Goal: Task Accomplishment & Management: Complete application form

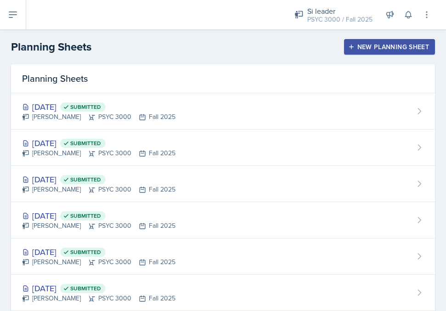
click at [15, 12] on icon at bounding box center [12, 15] width 7 height 6
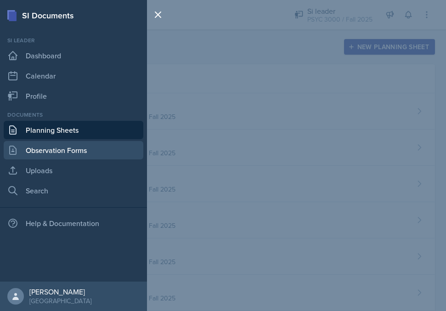
click at [26, 149] on link "Observation Forms" at bounding box center [74, 150] width 140 height 18
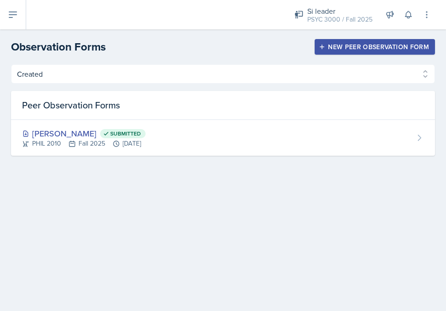
click at [378, 31] on header "Observation Forms New Peer Observation Form" at bounding box center [223, 46] width 446 height 35
click at [373, 45] on div "New Peer Observation Form" at bounding box center [374, 46] width 108 height 7
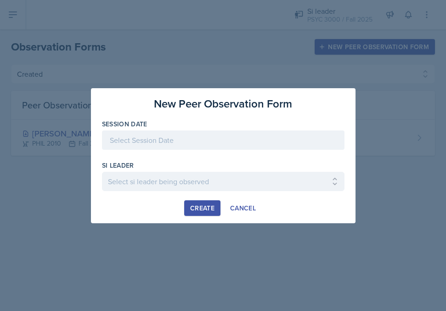
click at [274, 139] on div at bounding box center [223, 139] width 242 height 19
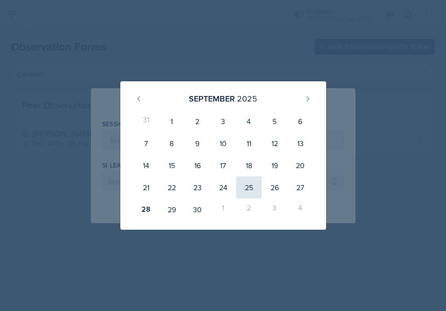
click at [252, 184] on div "25" at bounding box center [249, 187] width 26 height 22
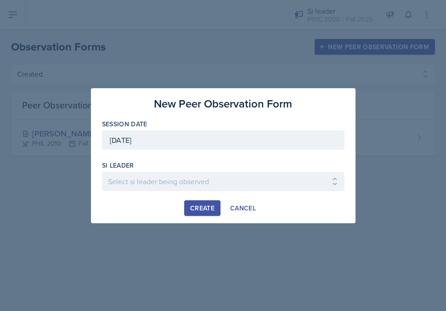
click at [252, 139] on div "[DATE]" at bounding box center [223, 139] width 242 height 19
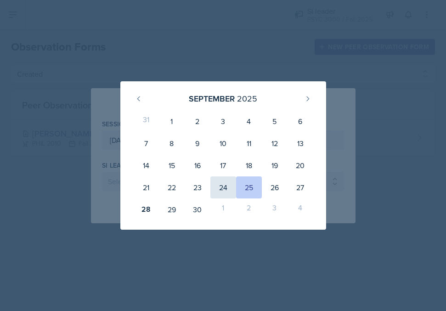
click at [230, 182] on div "24" at bounding box center [223, 187] width 26 height 22
type input "[DATE]"
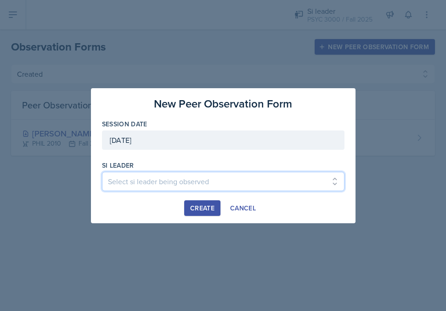
select select "72fb0399-97f8-4d2c-9252-cab73398ea0a"
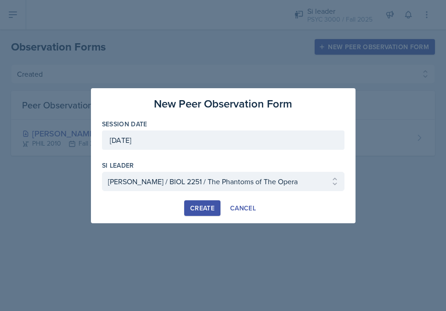
click at [190, 209] on div "Create" at bounding box center [202, 207] width 24 height 7
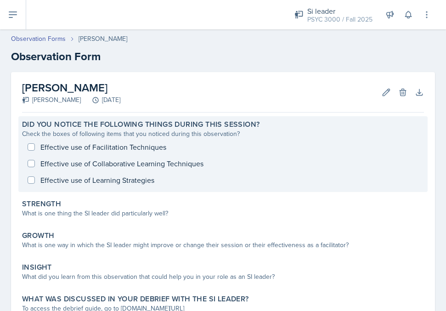
click at [139, 151] on div "Effective use of Facilitation Techniques Effective use of Collaborative Learnin…" at bounding box center [223, 164] width 402 height 50
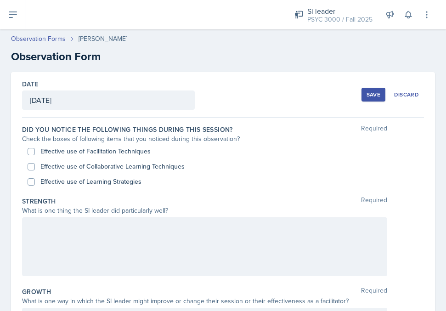
click at [136, 153] on label "Effective use of Facilitation Techniques" at bounding box center [95, 151] width 110 height 10
click at [35, 153] on input "Effective use of Facilitation Techniques" at bounding box center [31, 151] width 7 height 7
checkbox input "true"
click at [133, 179] on label "Effective use of Learning Strategies" at bounding box center [90, 182] width 101 height 10
click at [35, 179] on input "Effective use of Learning Strategies" at bounding box center [31, 181] width 7 height 7
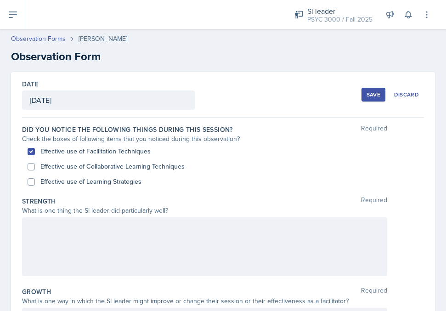
checkbox input "true"
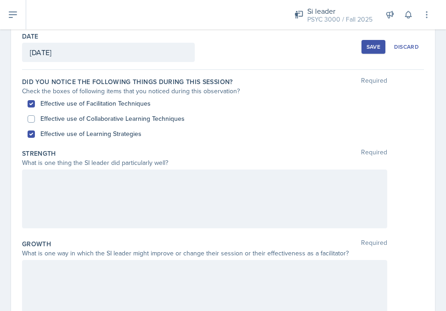
scroll to position [55, 0]
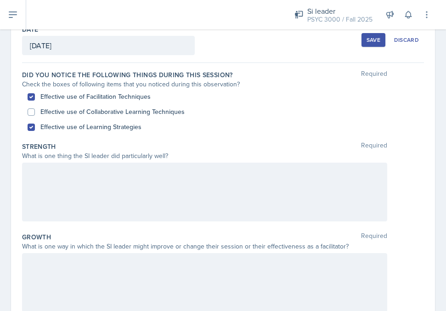
click at [134, 180] on div at bounding box center [204, 191] width 365 height 59
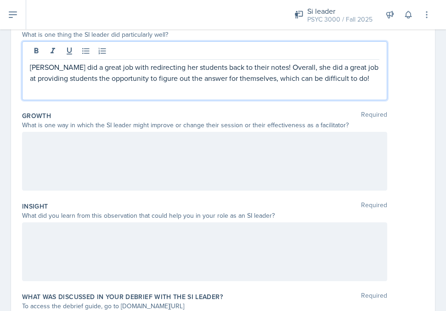
scroll to position [177, 0]
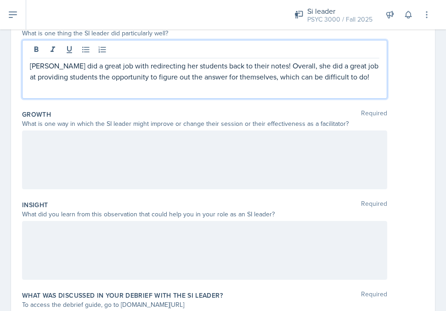
click at [84, 143] on div at bounding box center [204, 159] width 365 height 59
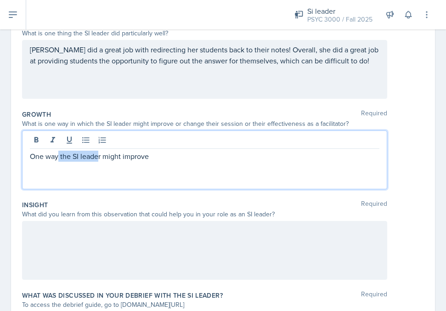
drag, startPoint x: 59, startPoint y: 158, endPoint x: 100, endPoint y: 155, distance: 40.5
click at [100, 155] on p "One way the SI leader might improve" at bounding box center [204, 156] width 349 height 11
click at [64, 155] on p "One wayr might improve" at bounding box center [204, 156] width 349 height 11
click at [129, 148] on div at bounding box center [204, 141] width 349 height 15
click at [134, 155] on p "One way [PERSON_NAME] might improve" at bounding box center [204, 156] width 349 height 11
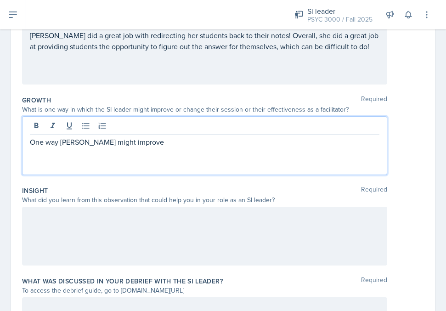
scroll to position [192, 0]
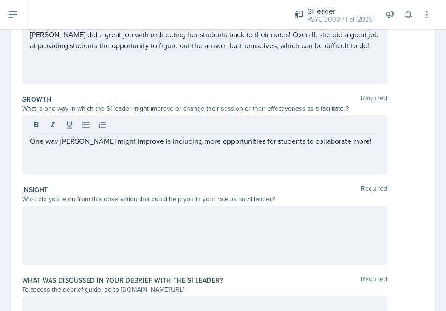
click at [81, 233] on div at bounding box center [204, 235] width 365 height 59
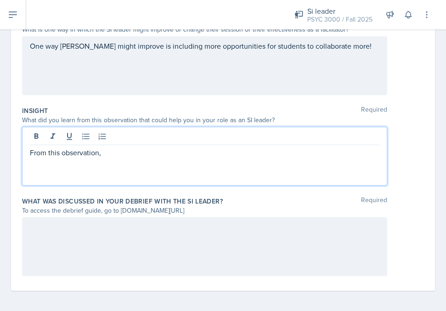
scroll to position [272, 0]
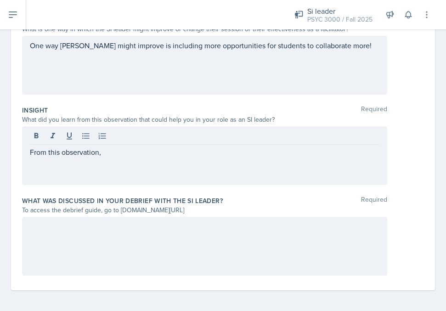
click at [78, 239] on div at bounding box center [204, 246] width 365 height 59
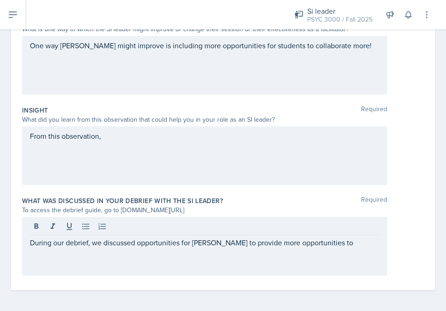
click at [115, 142] on div "From this observation," at bounding box center [204, 155] width 365 height 59
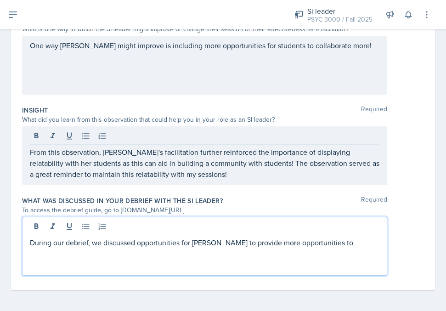
click at [320, 225] on div "During our debrief, we discussed opportunities for [PERSON_NAME] to provide mor…" at bounding box center [204, 246] width 365 height 59
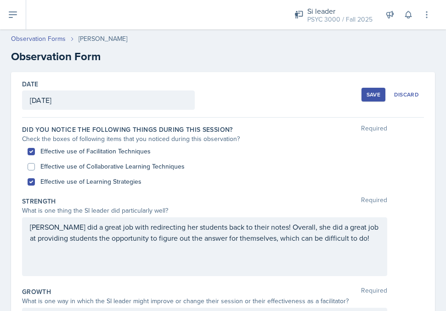
scroll to position [0, 0]
click at [370, 93] on div "Save" at bounding box center [373, 94] width 14 height 7
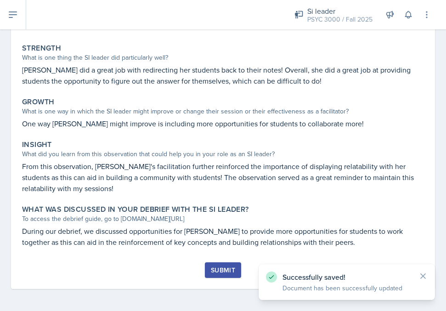
scroll to position [156, 0]
click at [229, 272] on div "Submit" at bounding box center [223, 269] width 24 height 7
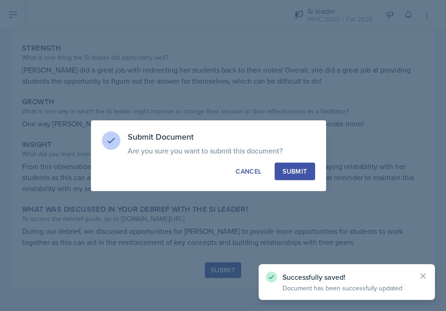
click at [296, 173] on div "Submit" at bounding box center [294, 171] width 24 height 9
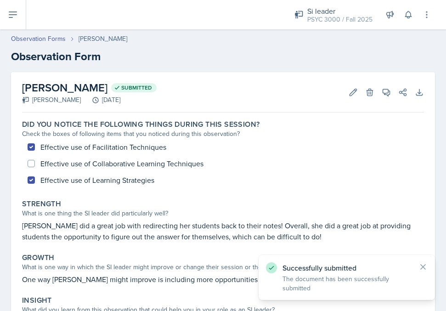
scroll to position [0, 0]
click at [16, 16] on icon at bounding box center [12, 14] width 11 height 11
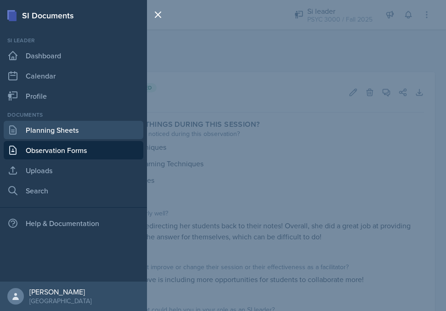
click at [46, 133] on link "Planning Sheets" at bounding box center [74, 130] width 140 height 18
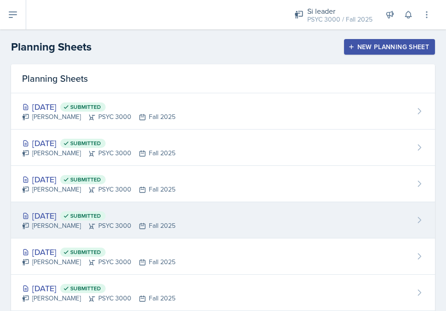
click at [138, 231] on div "[DATE] Submitted [PERSON_NAME] PSYC 3000 Fall 2025" at bounding box center [223, 220] width 424 height 36
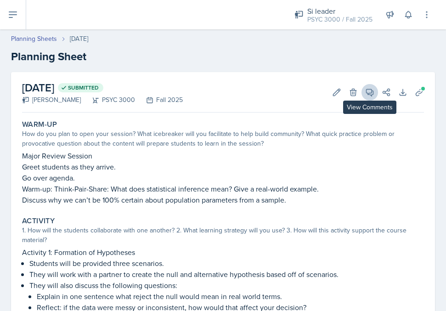
click at [372, 90] on span at bounding box center [372, 89] width 5 height 5
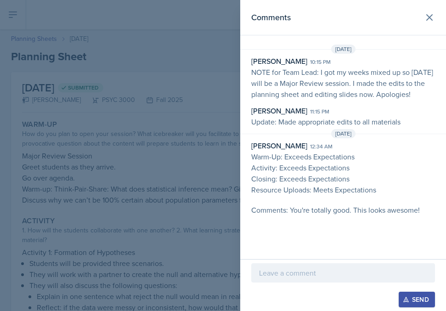
click at [330, 275] on p at bounding box center [343, 272] width 168 height 11
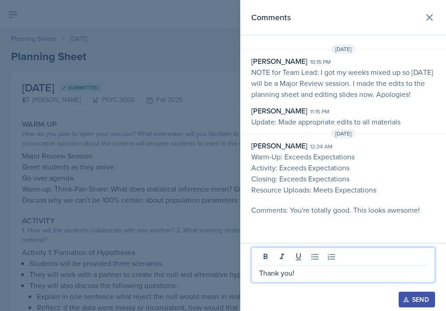
click at [412, 304] on button "Send" at bounding box center [416, 299] width 36 height 16
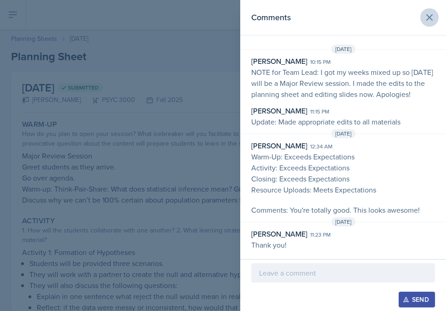
click at [430, 23] on button at bounding box center [429, 17] width 18 height 18
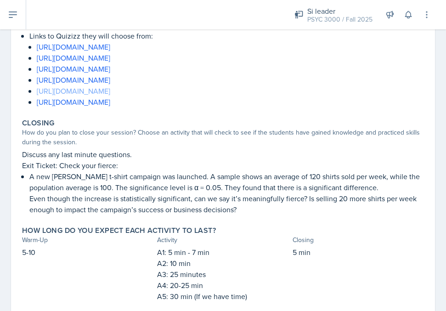
scroll to position [638, 0]
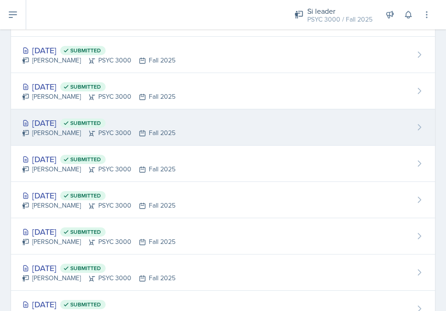
scroll to position [94, 0]
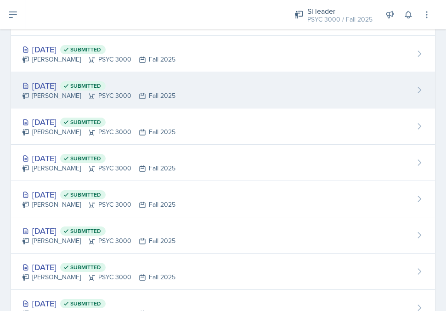
click at [84, 97] on div "[PERSON_NAME] PSYC 3000 Fall 2025" at bounding box center [98, 96] width 153 height 10
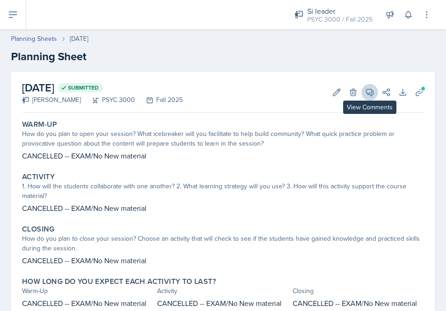
click at [369, 91] on icon at bounding box center [369, 92] width 9 height 9
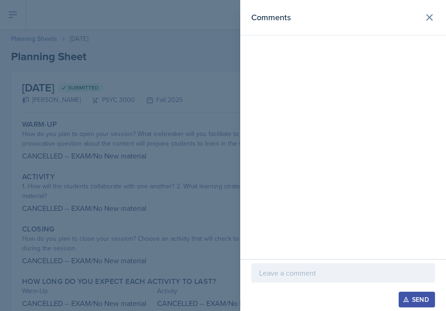
click at [330, 272] on p at bounding box center [343, 272] width 168 height 11
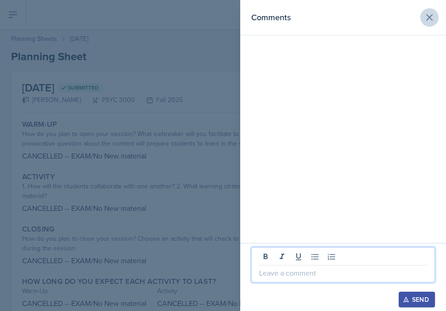
click at [432, 15] on icon at bounding box center [429, 18] width 6 height 6
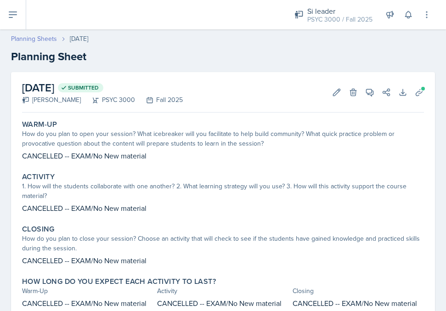
click at [40, 42] on link "Planning Sheets" at bounding box center [34, 39] width 46 height 10
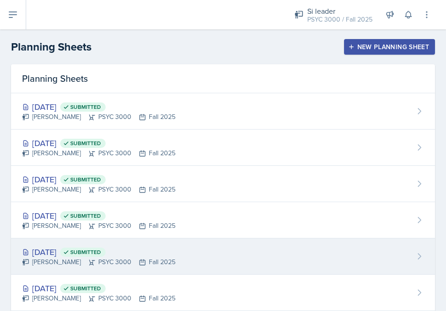
click at [49, 259] on div "[PERSON_NAME] PSYC 3000 Fall 2025" at bounding box center [98, 262] width 153 height 10
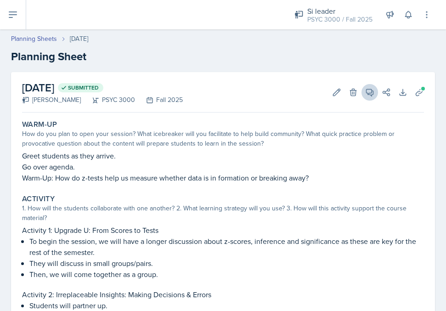
click at [366, 100] on button "View Comments" at bounding box center [369, 92] width 17 height 17
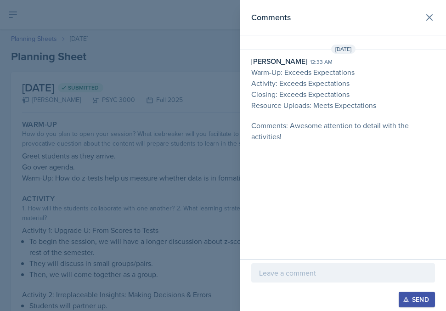
click at [304, 278] on div at bounding box center [343, 272] width 184 height 19
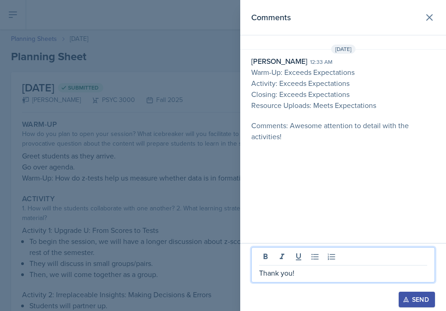
click at [409, 299] on div "Send" at bounding box center [416, 299] width 24 height 7
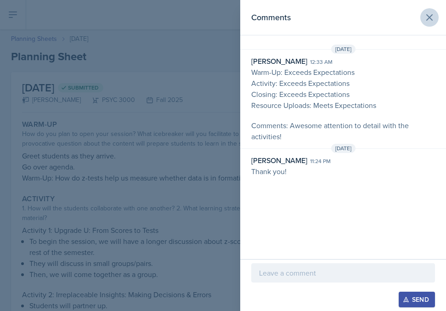
click at [423, 14] on button at bounding box center [429, 17] width 18 height 18
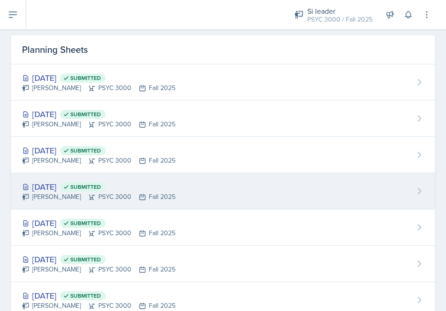
scroll to position [32, 0]
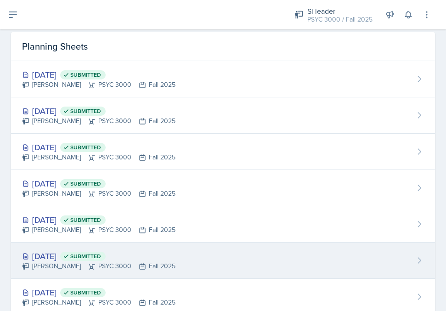
click at [93, 250] on div "[DATE] Submitted" at bounding box center [98, 256] width 153 height 12
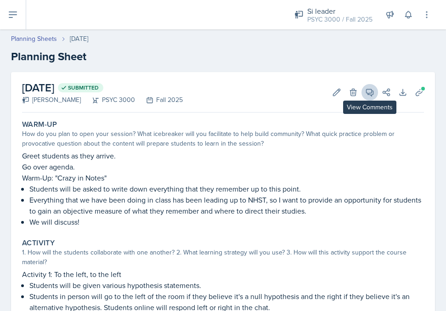
click at [370, 90] on icon at bounding box center [369, 92] width 9 height 9
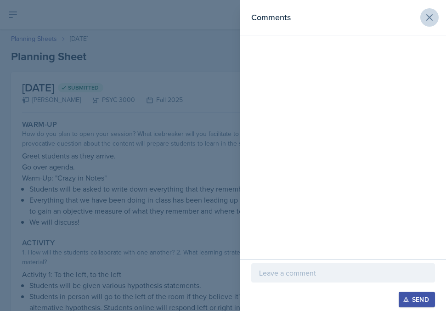
click at [422, 13] on button at bounding box center [429, 17] width 18 height 18
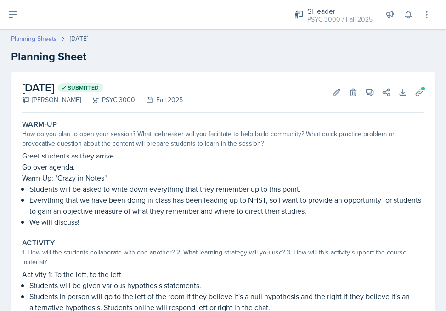
click at [44, 42] on link "Planning Sheets" at bounding box center [34, 39] width 46 height 10
